Goal: Navigation & Orientation: Find specific page/section

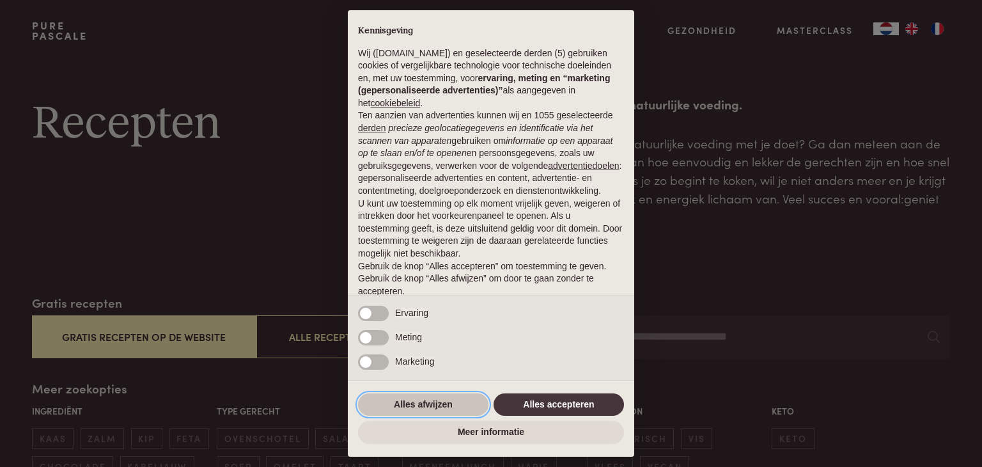
click at [404, 399] on button "Alles afwijzen" at bounding box center [423, 404] width 130 height 23
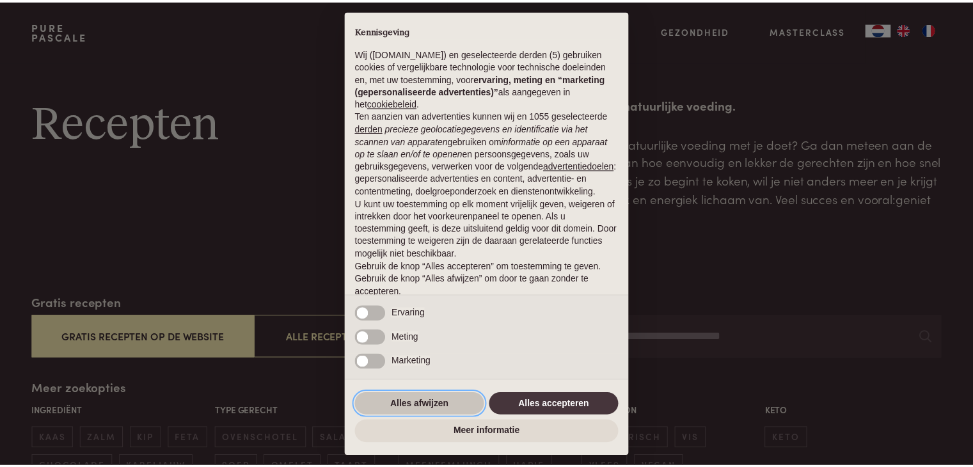
scroll to position [47, 0]
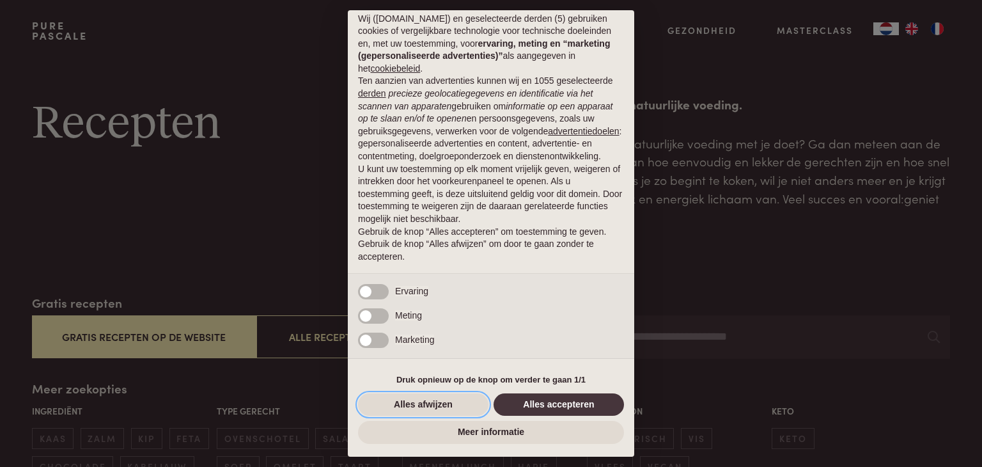
click at [404, 399] on button "Alles afwijzen" at bounding box center [423, 404] width 130 height 23
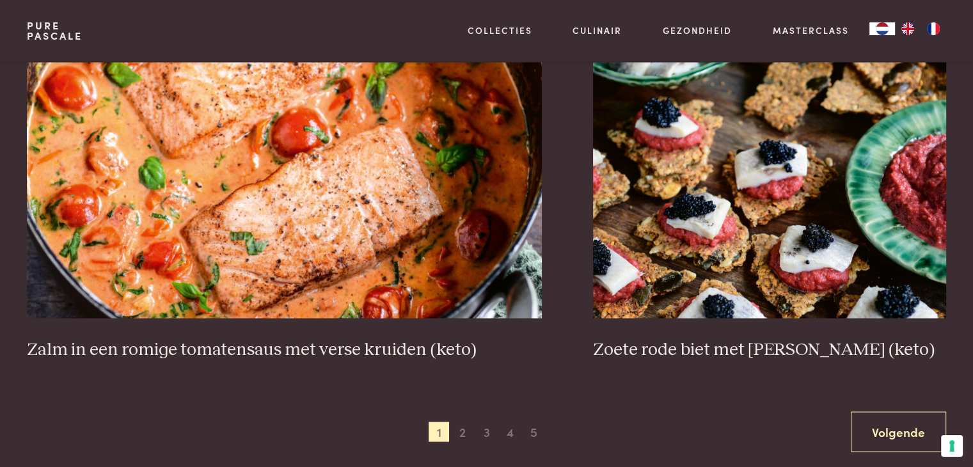
scroll to position [2303, 0]
click at [463, 433] on span "2" at bounding box center [462, 431] width 20 height 20
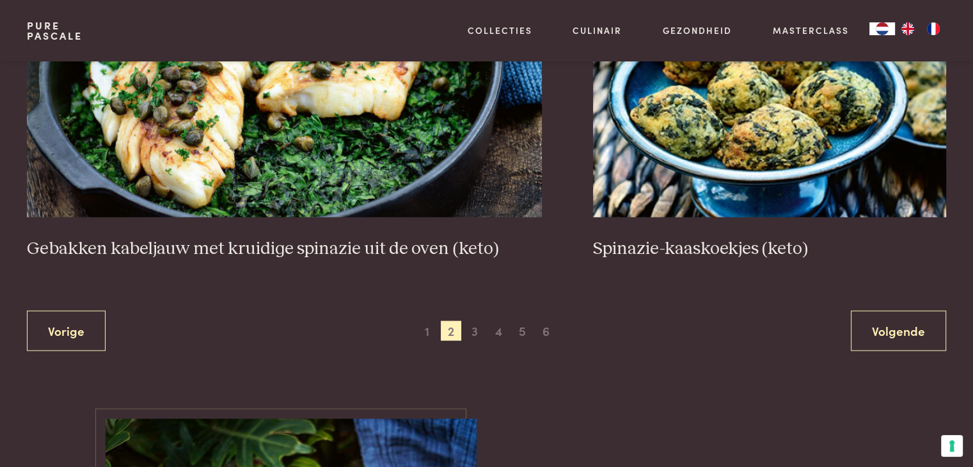
scroll to position [2404, 0]
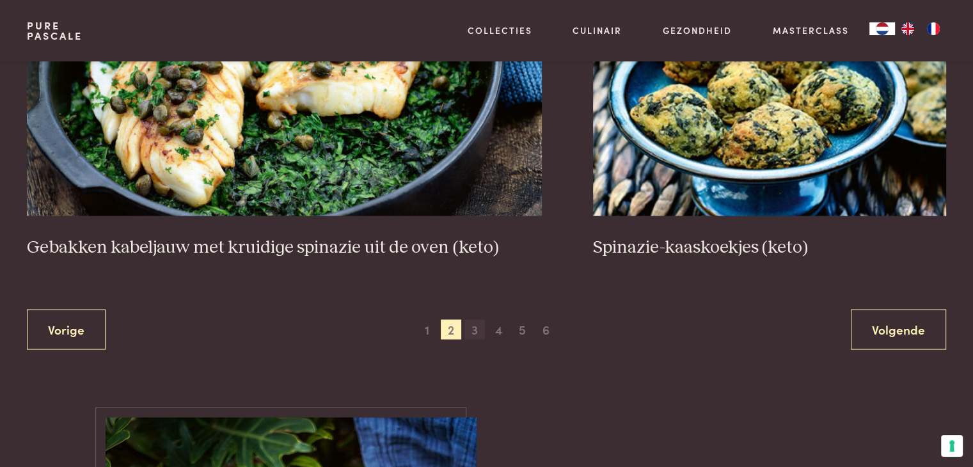
click at [476, 331] on span "3" at bounding box center [474, 329] width 20 height 20
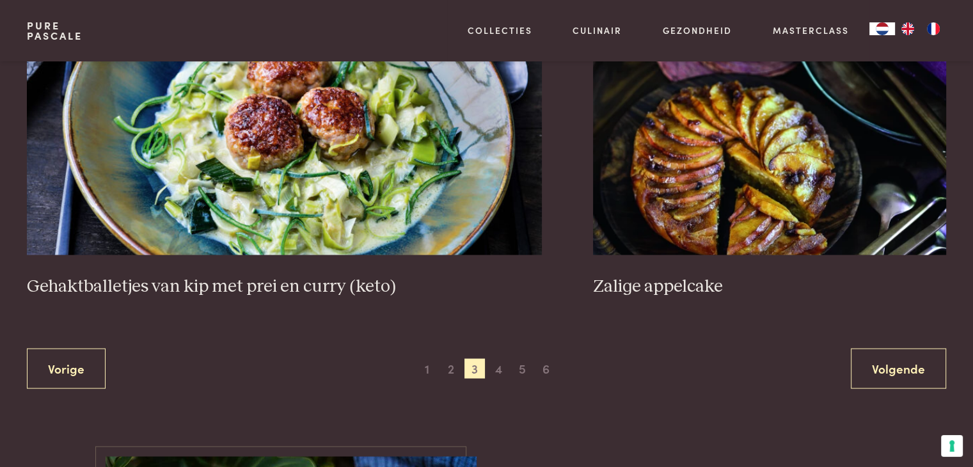
scroll to position [2596, 0]
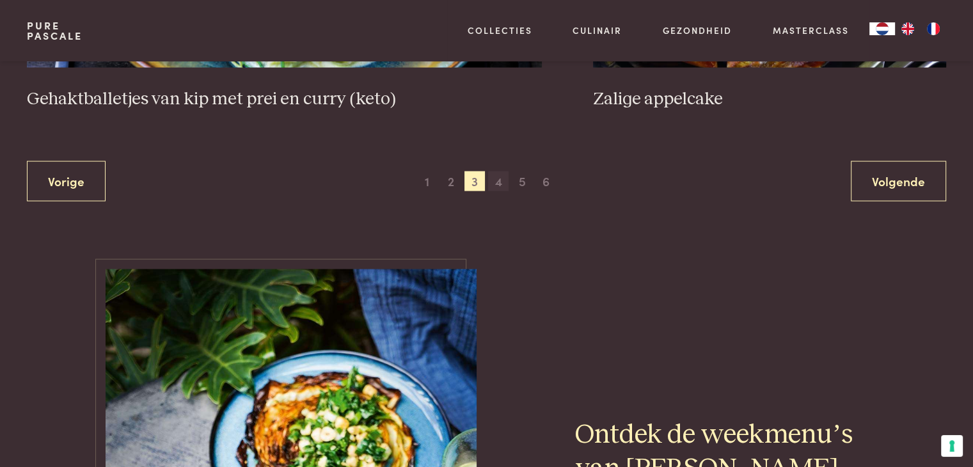
click at [499, 179] on span "4" at bounding box center [498, 181] width 20 height 20
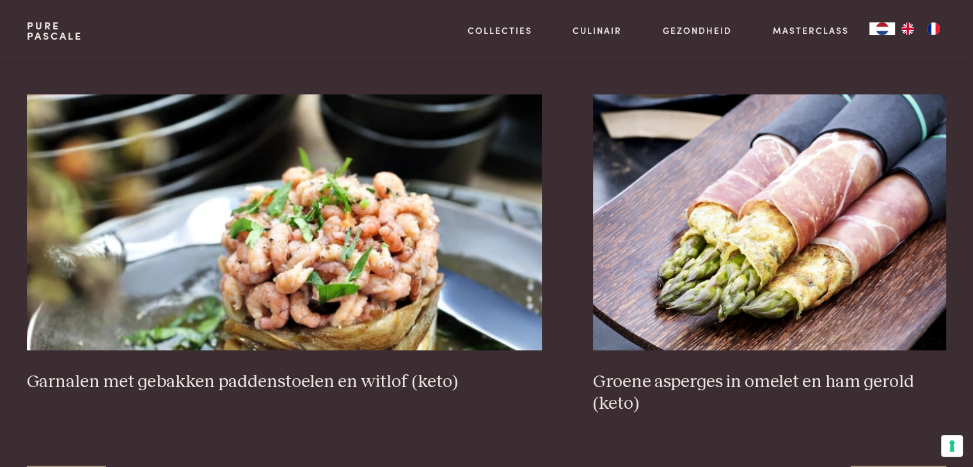
scroll to position [2340, 0]
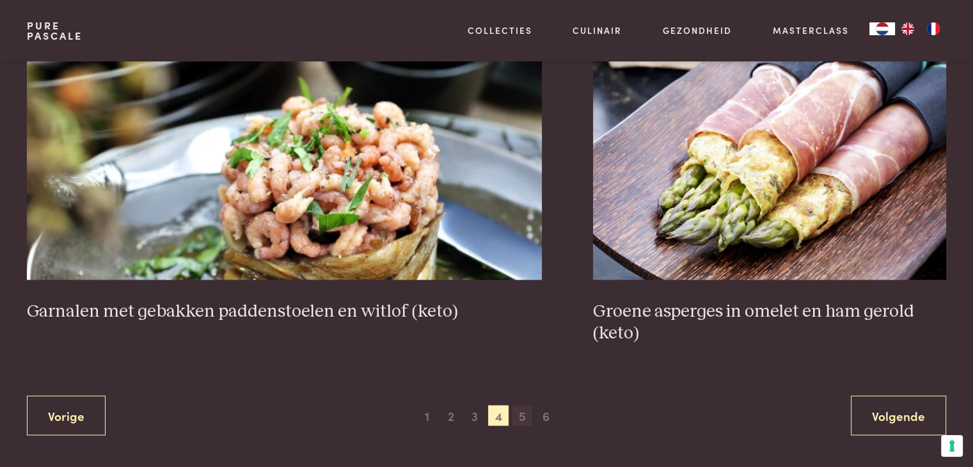
click at [521, 413] on span "5" at bounding box center [522, 415] width 20 height 20
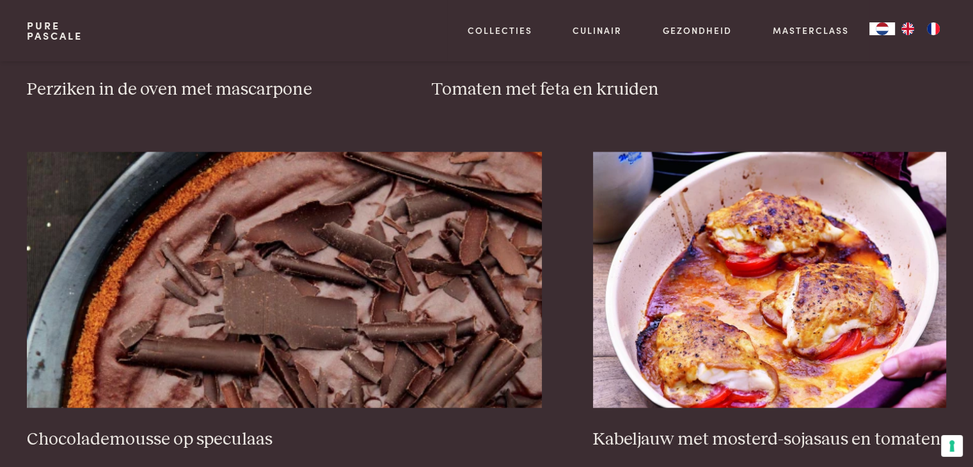
scroll to position [2468, 0]
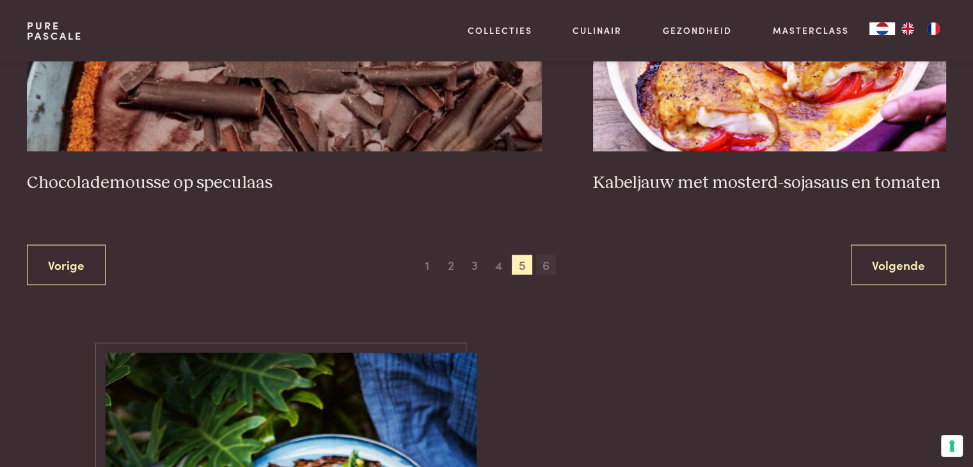
click at [548, 267] on span "6" at bounding box center [546, 265] width 20 height 20
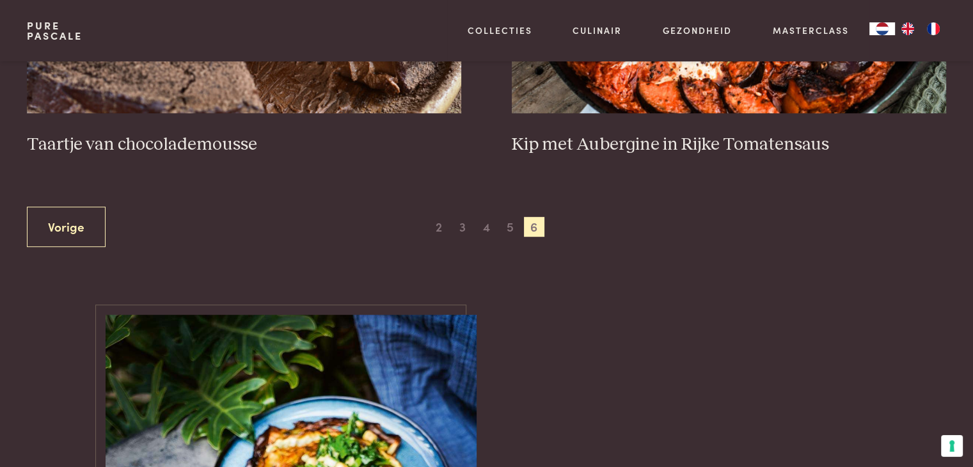
scroll to position [741, 0]
